Goal: Task Accomplishment & Management: Manage account settings

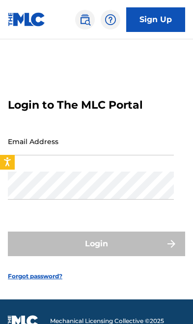
click at [138, 156] on input "Email Address" at bounding box center [91, 142] width 166 height 28
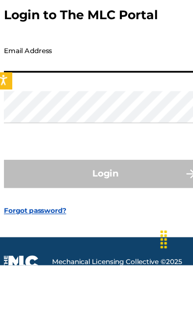
type input "[EMAIL_ADDRESS][DOMAIN_NAME]"
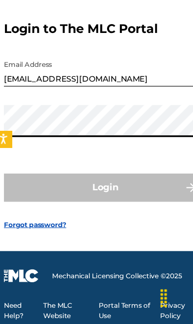
scroll to position [51, 0]
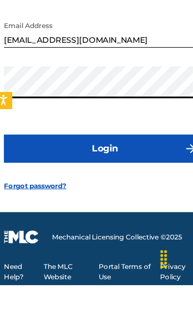
click at [39, 192] on button "Login" at bounding box center [97, 204] width 178 height 25
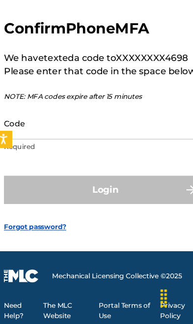
click at [31, 134] on input "Code" at bounding box center [91, 148] width 166 height 28
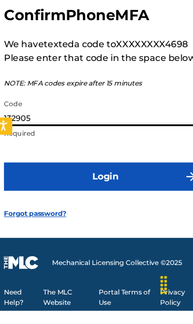
type input "132905"
click at [32, 194] on button "Login" at bounding box center [97, 206] width 178 height 25
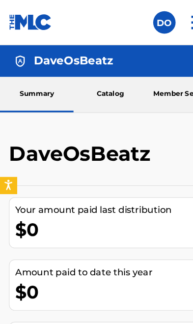
click at [90, 95] on link "Catalog" at bounding box center [96, 82] width 64 height 31
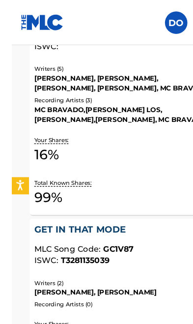
scroll to position [716, 0]
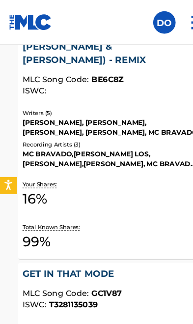
click at [122, 193] on div "Total Known Shares: 99 %" at bounding box center [97, 208] width 154 height 30
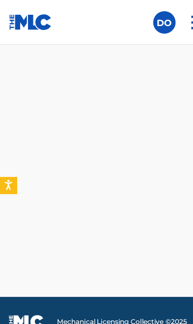
scroll to position [14, 0]
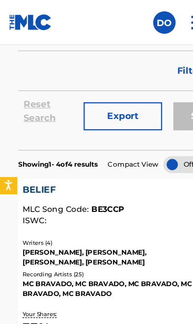
click at [134, 201] on div "BELIEF MLC Song Code : BE3CCP ISWC :" at bounding box center [97, 180] width 154 height 41
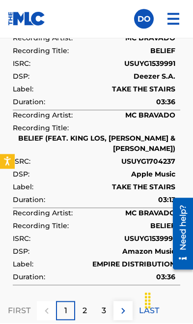
scroll to position [1838, 0]
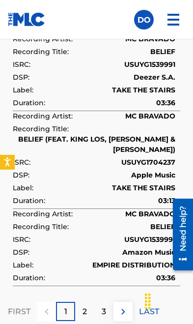
click at [87, 306] on p "2" at bounding box center [85, 312] width 4 height 12
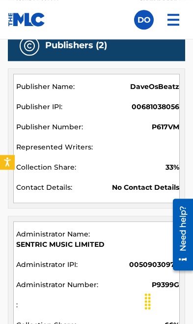
scroll to position [695, 0]
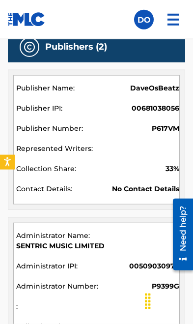
click at [136, 188] on div "No Contact Details" at bounding box center [97, 190] width 163 height 13
click at [177, 21] on img at bounding box center [174, 20] width 24 height 24
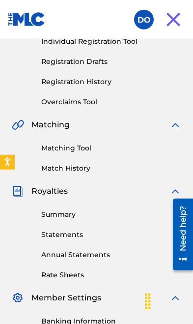
scroll to position [135, 0]
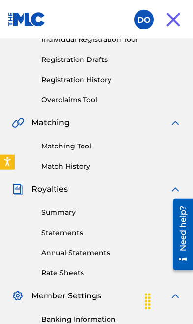
click at [97, 254] on link "Annual Statements" at bounding box center [111, 253] width 140 height 10
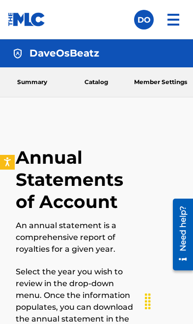
click at [100, 58] on div "DaveOsBeatz" at bounding box center [96, 53] width 193 height 28
click at [91, 82] on link "Catalog" at bounding box center [96, 82] width 64 height 30
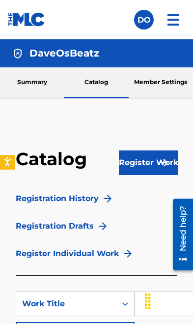
click at [146, 26] on label at bounding box center [144, 20] width 20 height 20
click at [144, 20] on input "DO [PERSON_NAME] [EMAIL_ADDRESS][DOMAIN_NAME] Profile Log out" at bounding box center [144, 20] width 0 height 0
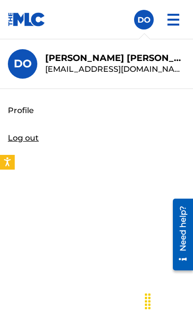
click at [11, 114] on link "Profile" at bounding box center [21, 111] width 26 height 12
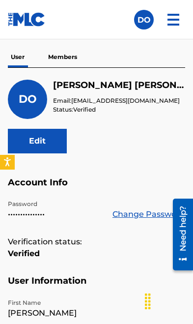
scroll to position [58, 0]
